Goal: Task Accomplishment & Management: Manage account settings

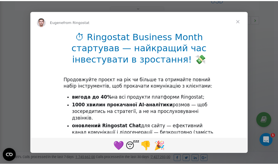
scroll to position [165, 0]
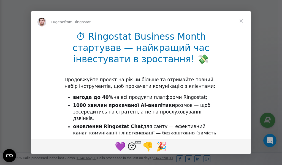
click at [242, 22] on span "Close" at bounding box center [242, 21] width 20 height 20
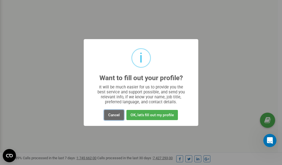
click at [115, 116] on button "Cancel" at bounding box center [114, 115] width 20 height 10
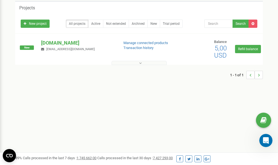
scroll to position [0, 0]
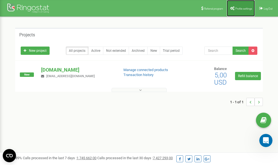
click at [240, 8] on span "Profile settings" at bounding box center [243, 8] width 17 height 3
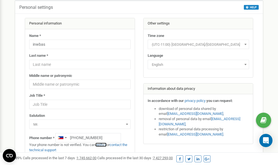
click at [103, 145] on link "verify it" at bounding box center [100, 145] width 11 height 4
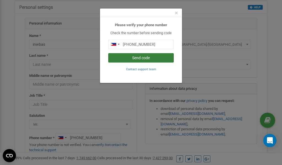
click at [139, 58] on button "Send code" at bounding box center [141, 57] width 66 height 9
